Goal: Check status: Check status

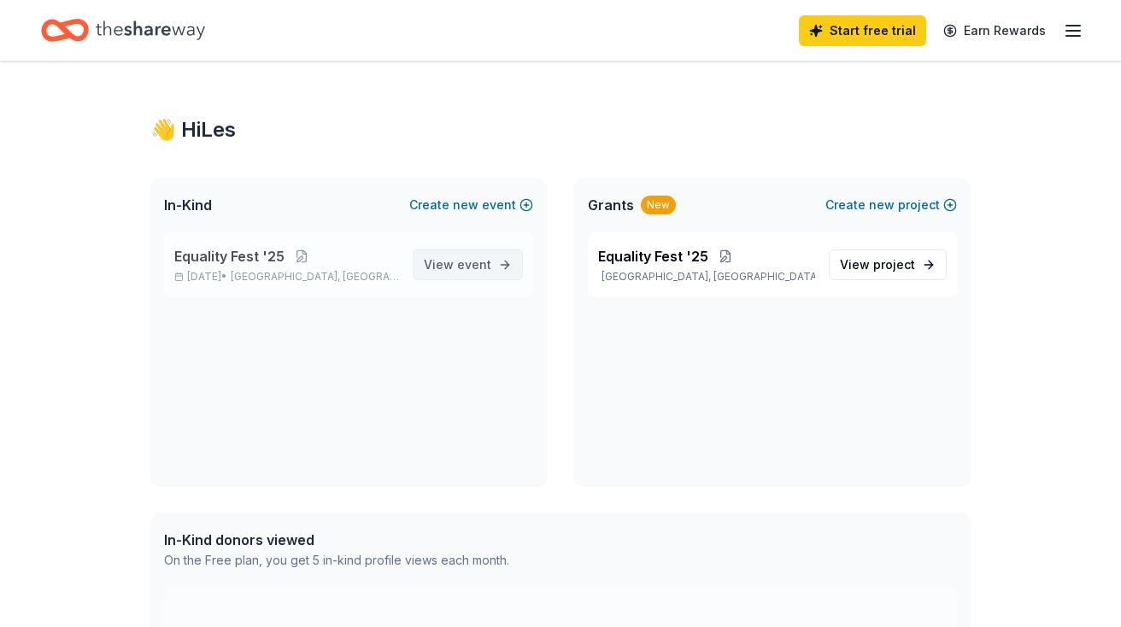
click at [486, 260] on span "event" at bounding box center [474, 264] width 34 height 15
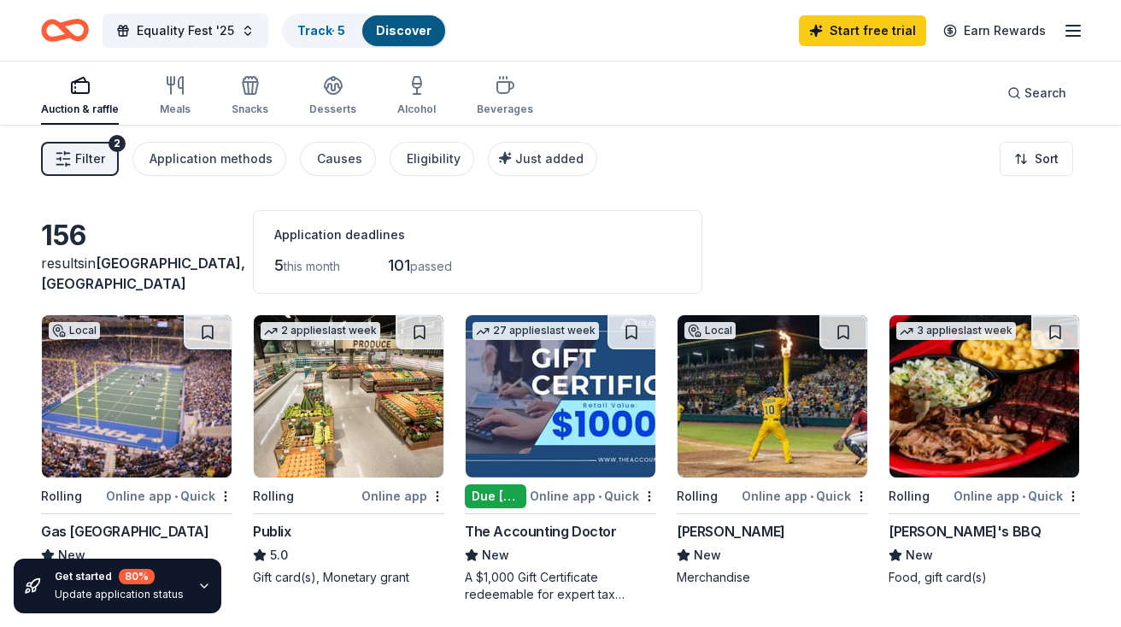
click at [1072, 38] on icon "button" at bounding box center [1073, 31] width 21 height 21
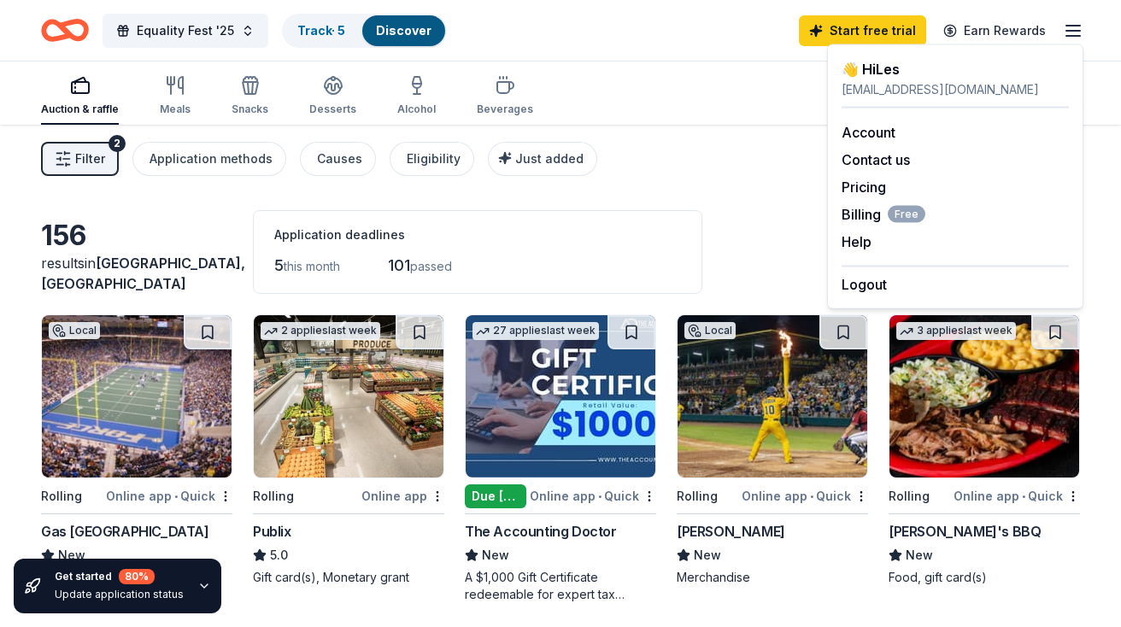
click at [679, 107] on div "Auction & raffle Meals Snacks Desserts Alcohol Beverages Search" at bounding box center [560, 93] width 1039 height 63
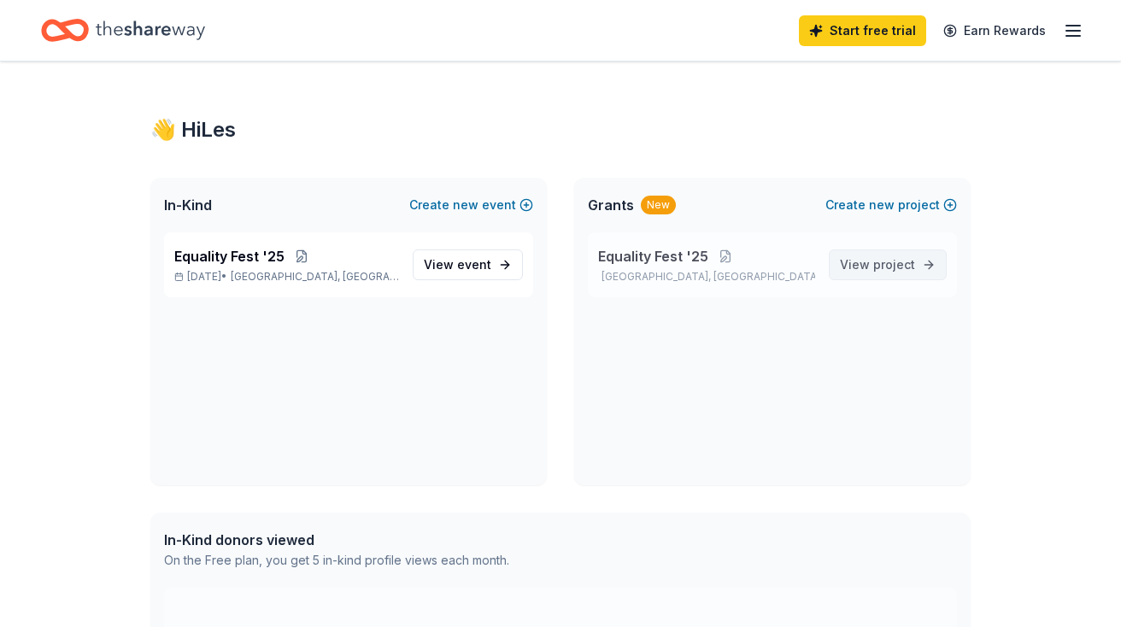
click at [877, 264] on span "project" at bounding box center [894, 264] width 42 height 15
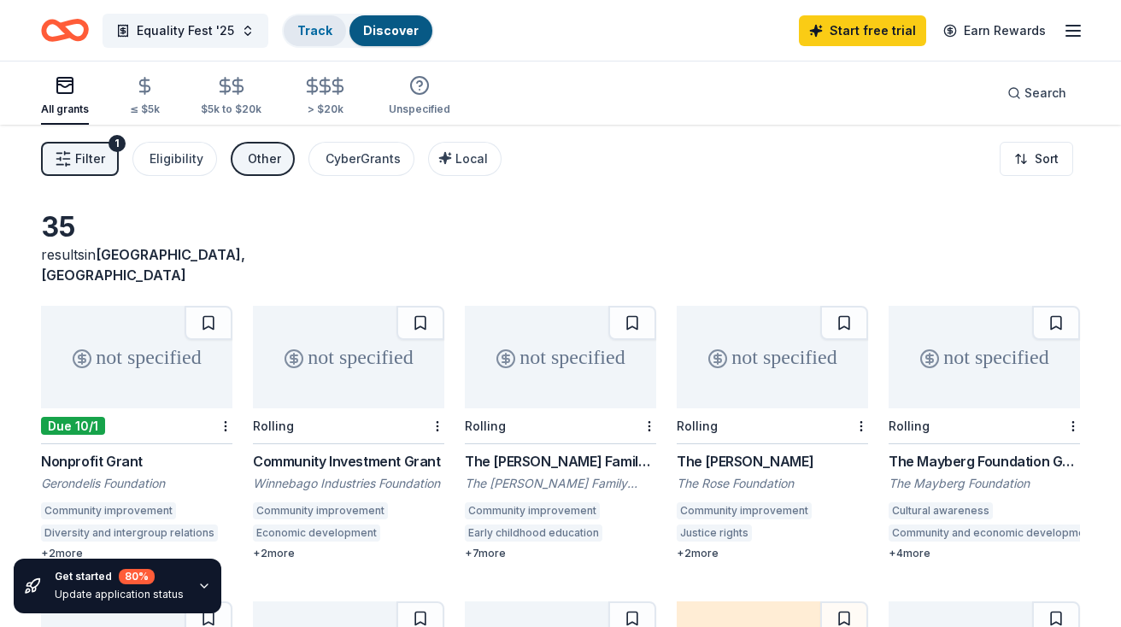
click at [328, 29] on div "Track" at bounding box center [315, 30] width 62 height 31
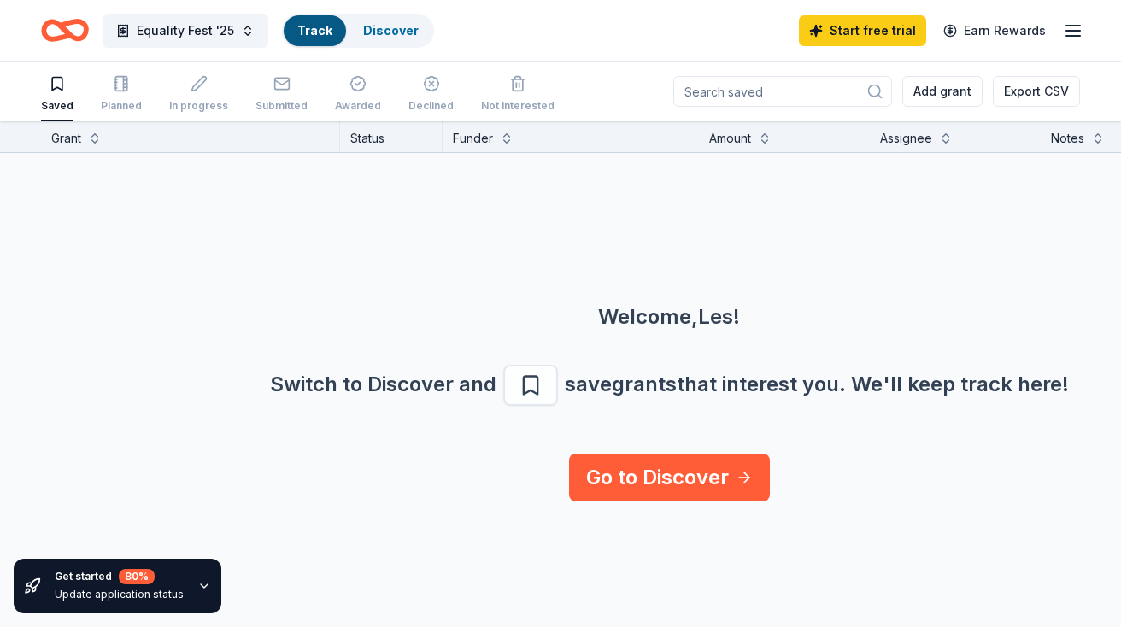
scroll to position [1, 0]
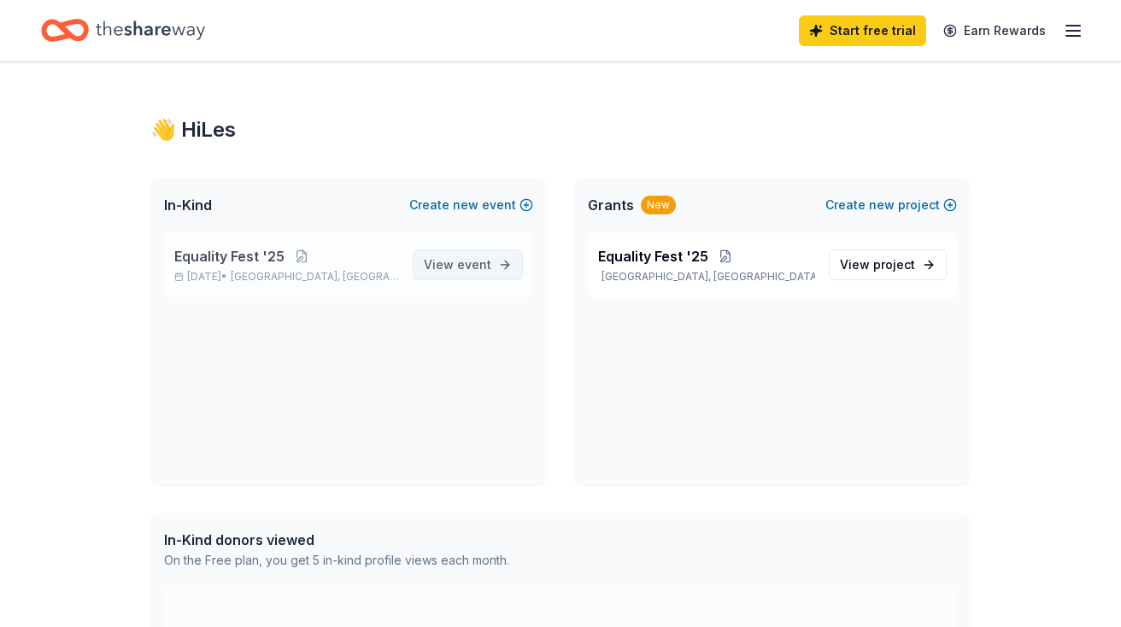
click at [474, 259] on span "event" at bounding box center [474, 264] width 34 height 15
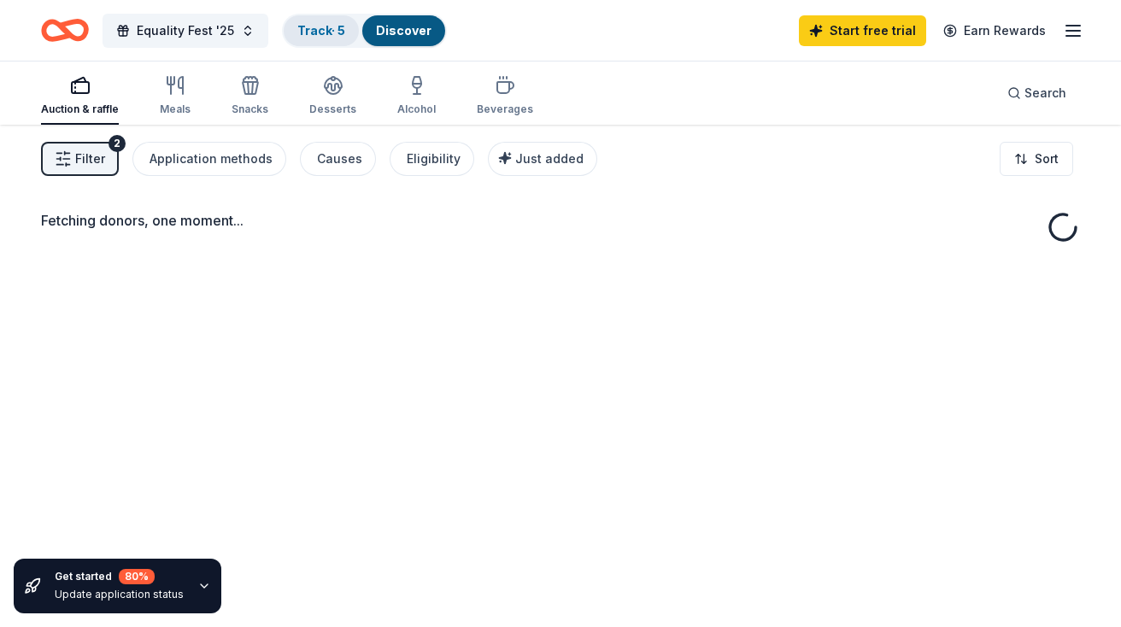
click at [343, 29] on link "Track · 5" at bounding box center [321, 30] width 48 height 15
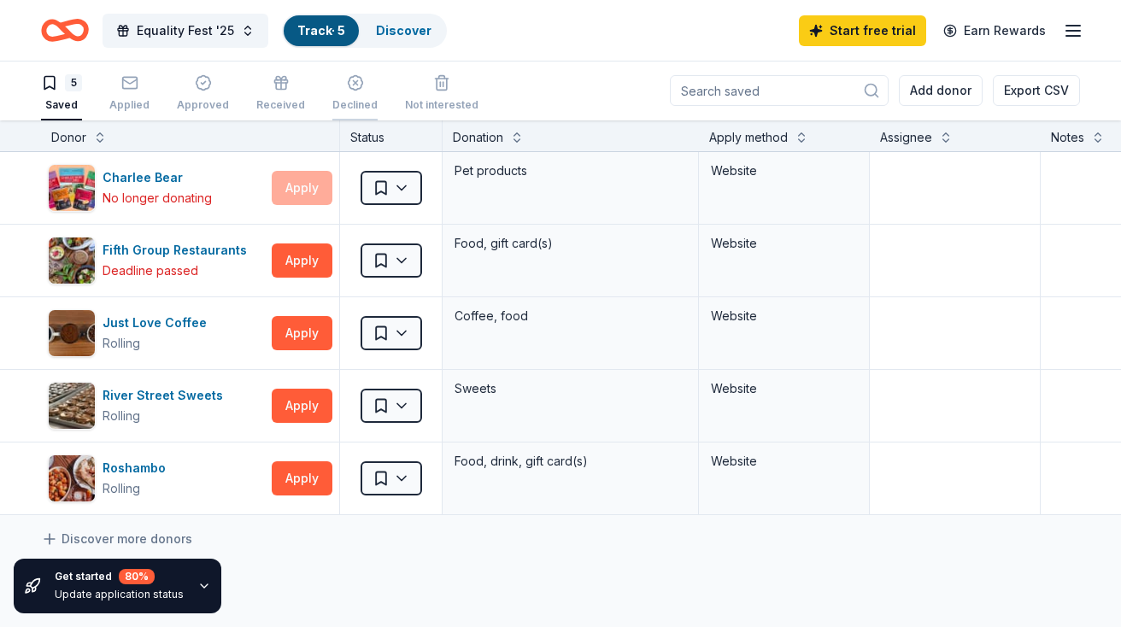
click at [333, 90] on div "button" at bounding box center [354, 82] width 45 height 17
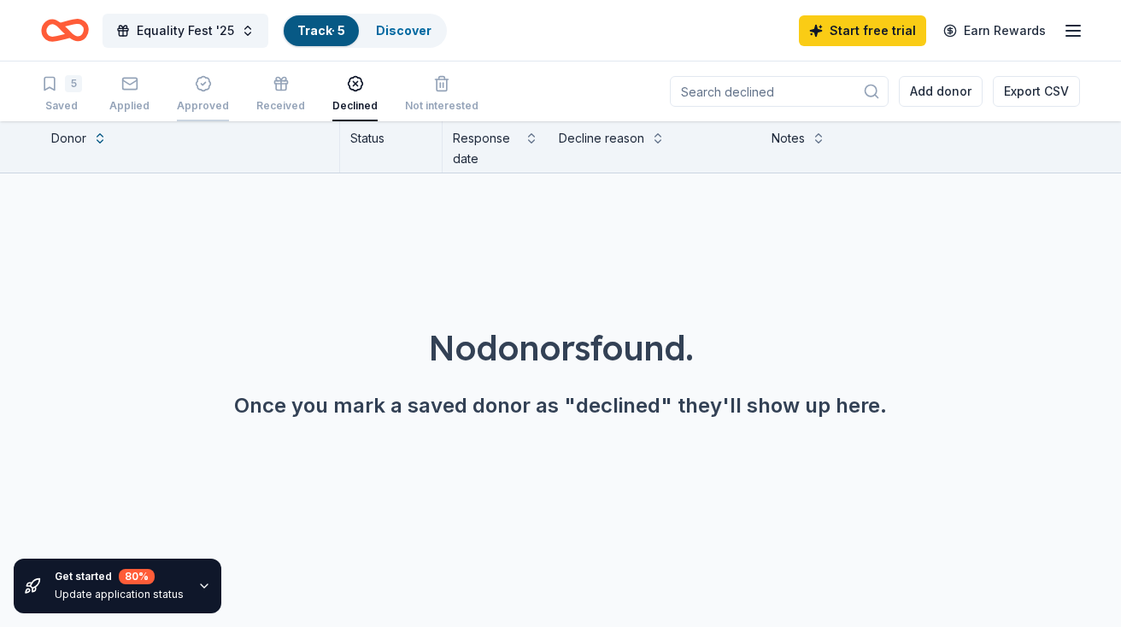
click at [213, 96] on div "Approved" at bounding box center [203, 94] width 52 height 38
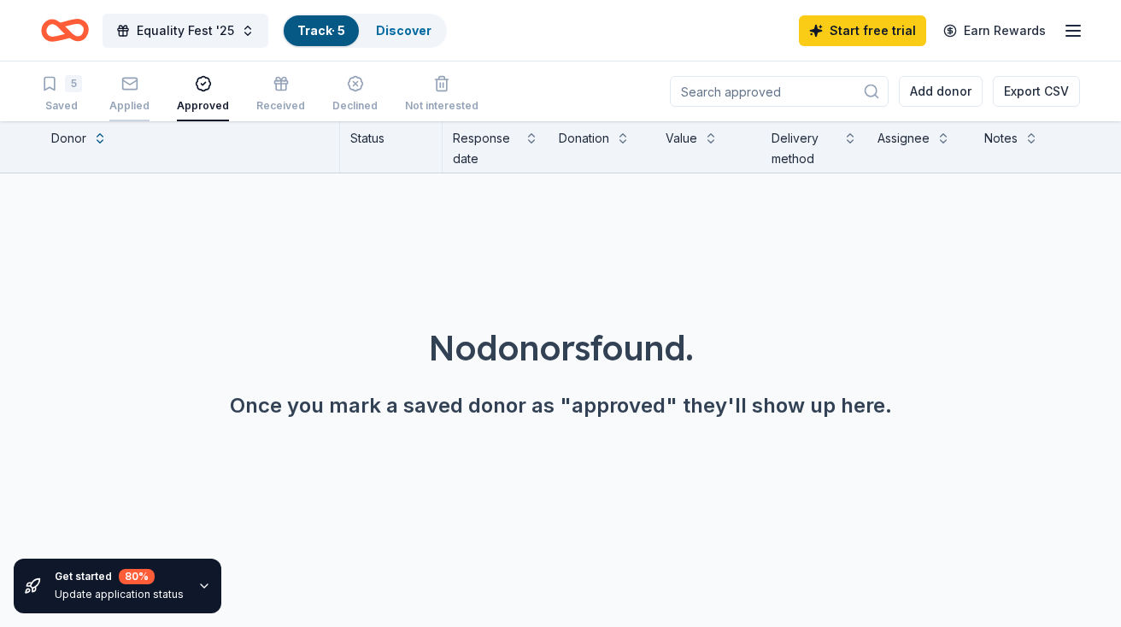
click at [130, 93] on div "Applied" at bounding box center [129, 94] width 40 height 38
